Goal: Book appointment/travel/reservation

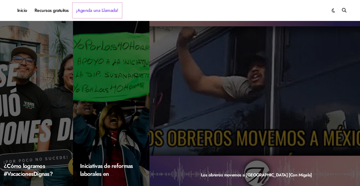
click at [103, 10] on link "¡Agenda una Llamada!" at bounding box center [98, 10] width 50 height 15
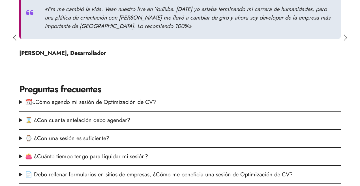
scroll to position [428, 0]
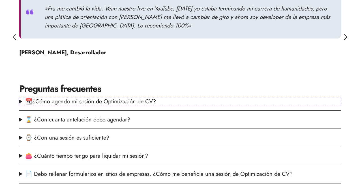
click at [116, 97] on summary "📆¿Cómo agendo mi sesión de Optimización de CV?" at bounding box center [180, 101] width 322 height 8
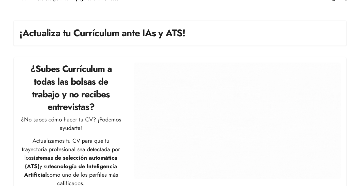
scroll to position [0, 0]
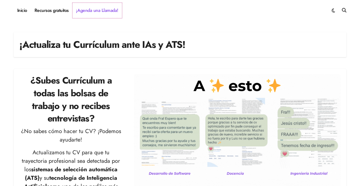
click at [98, 10] on link "¡Agenda una Llamada!" at bounding box center [98, 10] width 50 height 15
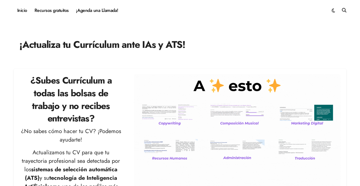
click at [91, 48] on h1 "¡Actualiza tu Currículum ante IAs y ATS!" at bounding box center [102, 45] width 166 height 14
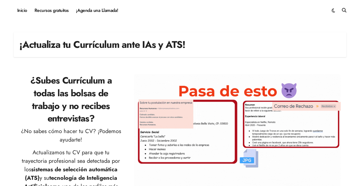
click at [89, 119] on h2 "¿Subes Currículum a todas las bolsas de trabajo y no recibes entrevistas?" at bounding box center [70, 99] width 103 height 51
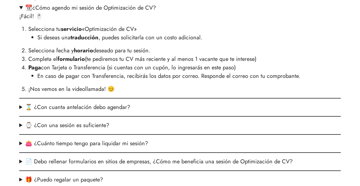
scroll to position [526, 0]
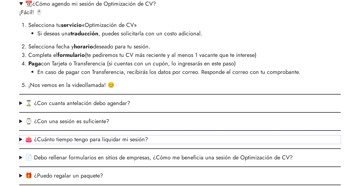
click at [114, 135] on summary "👛 ¿Cuánto tiempo tengo para liquidar mi sesión?" at bounding box center [180, 139] width 322 height 8
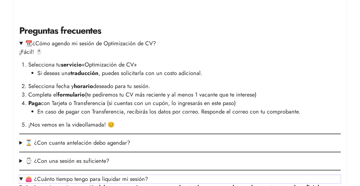
scroll to position [483, 0]
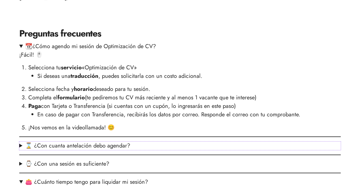
click at [92, 142] on summary "⌛ ¿Con cuanta antelación debo agendar?" at bounding box center [180, 146] width 322 height 8
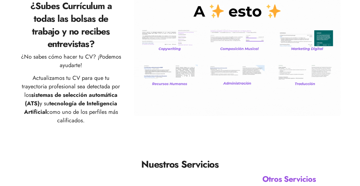
scroll to position [0, 0]
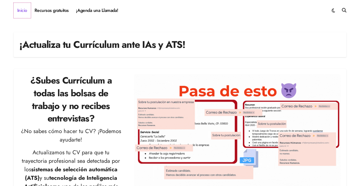
click at [25, 11] on link "Inicio" at bounding box center [22, 10] width 17 height 15
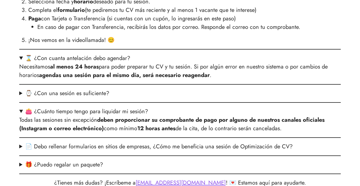
scroll to position [570, 0]
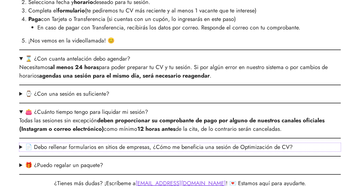
click at [70, 143] on summary "📄 Debo rellenar formularios en sitios de empresas, ¿Cómo me beneficia una sesió…" at bounding box center [180, 147] width 322 height 8
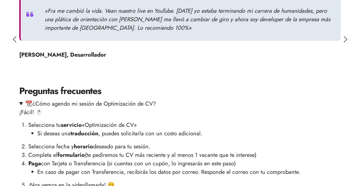
scroll to position [426, 0]
click at [20, 99] on summary "📆¿Cómo agendo mi sesión de Optimización de CV?" at bounding box center [180, 103] width 322 height 8
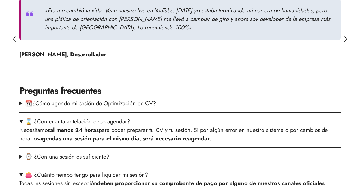
click at [59, 99] on summary "📆¿Cómo agendo mi sesión de Optimización de CV?" at bounding box center [180, 103] width 322 height 8
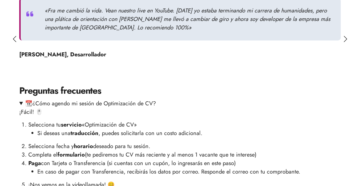
click at [74, 121] on strong "servicio" at bounding box center [71, 125] width 21 height 8
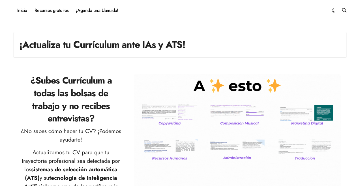
scroll to position [1, 0]
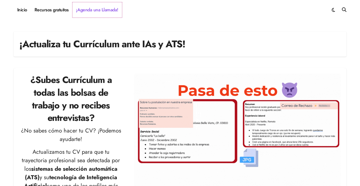
click at [94, 7] on link "¡Agenda una Llamada!" at bounding box center [98, 9] width 50 height 15
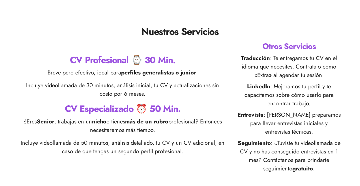
scroll to position [212, 0]
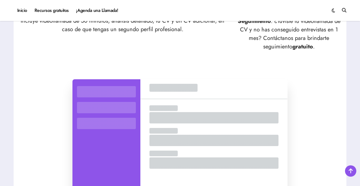
scroll to position [304, 0]
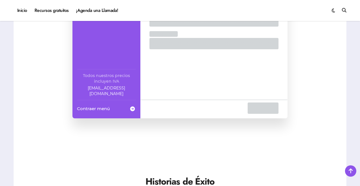
scroll to position [428, 0]
click at [132, 104] on span at bounding box center [132, 109] width 7 height 10
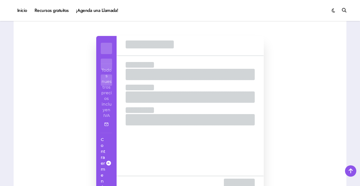
scroll to position [342, 0]
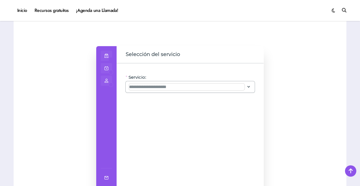
click at [157, 84] on input "Servicio:" at bounding box center [187, 87] width 116 height 7
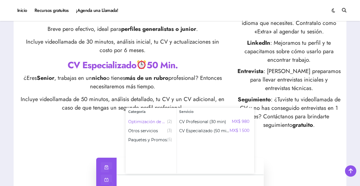
scroll to position [286, 0]
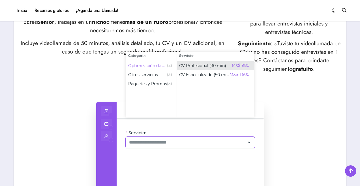
click at [200, 65] on span "CV Profesional (30 min)" at bounding box center [202, 66] width 47 height 6
type input "**********"
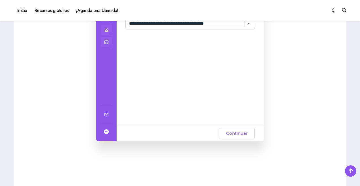
scroll to position [405, 0]
click at [228, 130] on span "Continuar" at bounding box center [237, 133] width 22 height 7
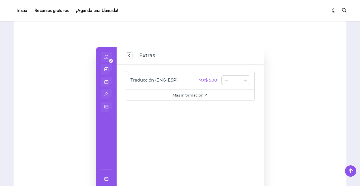
scroll to position [339, 0]
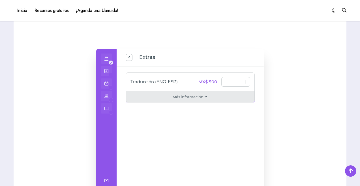
click at [199, 94] on span "Más información" at bounding box center [188, 97] width 31 height 6
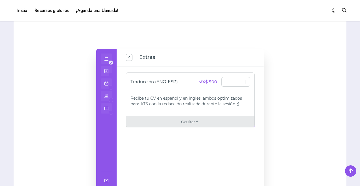
scroll to position [366, 0]
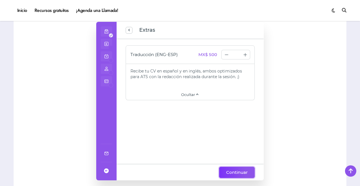
click at [238, 169] on span "Continuar" at bounding box center [237, 172] width 22 height 7
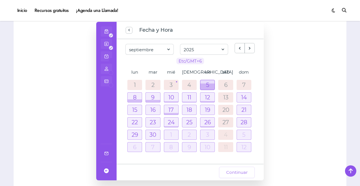
click at [208, 84] on div at bounding box center [208, 87] width 14 height 7
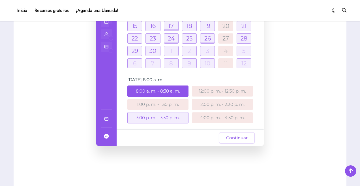
scroll to position [404, 0]
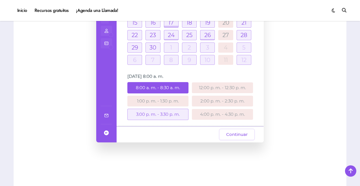
click at [168, 109] on div "3:00 p. m. - 3:30 p. m." at bounding box center [157, 114] width 61 height 11
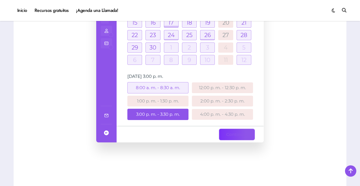
click at [230, 131] on span "Continuar" at bounding box center [237, 134] width 22 height 7
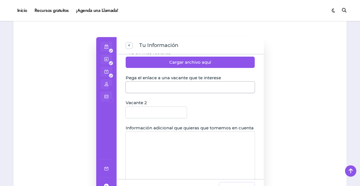
scroll to position [62, 0]
